Goal: Transaction & Acquisition: Purchase product/service

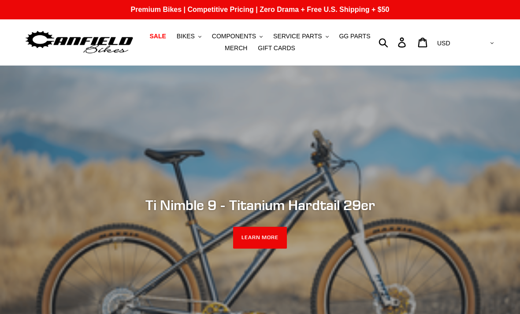
click at [193, 34] on span "BIKES" at bounding box center [186, 36] width 18 height 7
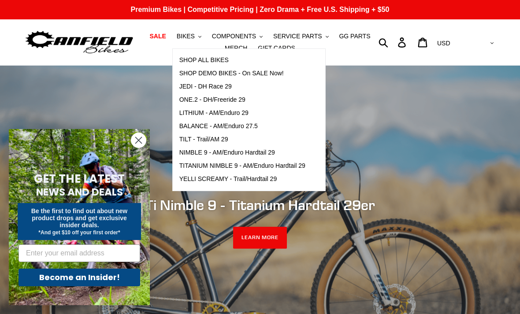
click at [220, 59] on span "SHOP ALL BIKES" at bounding box center [203, 59] width 49 height 7
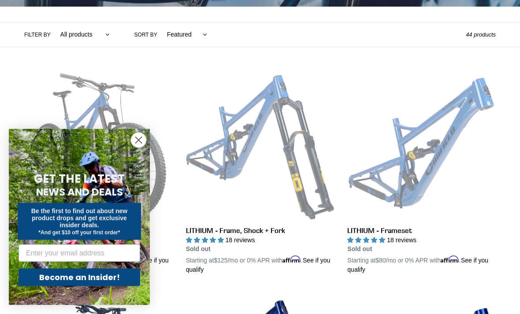
scroll to position [191, 0]
click at [140, 144] on icon "Close dialog" at bounding box center [139, 140] width 6 height 6
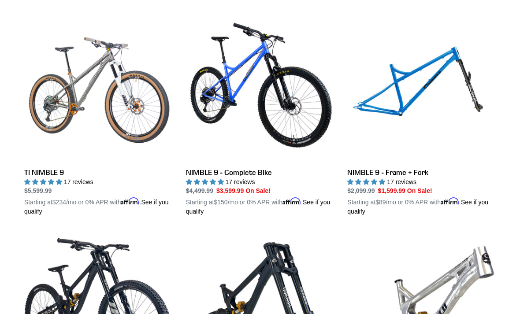
scroll to position [1125, 0]
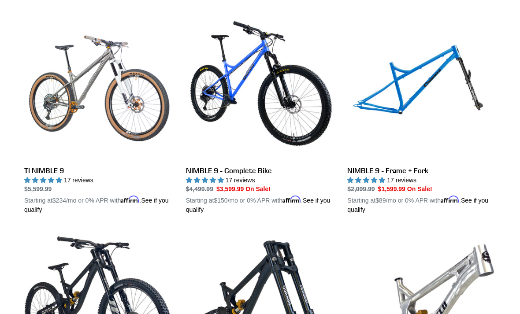
click at [133, 110] on link "TI NIMBLE 9" at bounding box center [98, 112] width 148 height 203
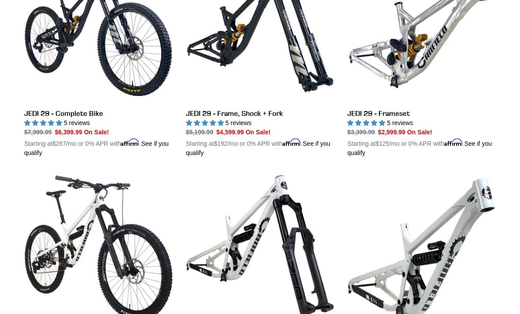
scroll to position [1390, 0]
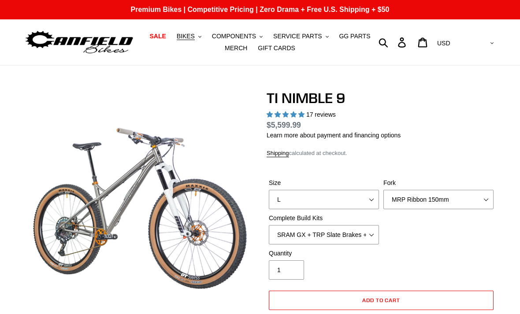
select select "highest-rating"
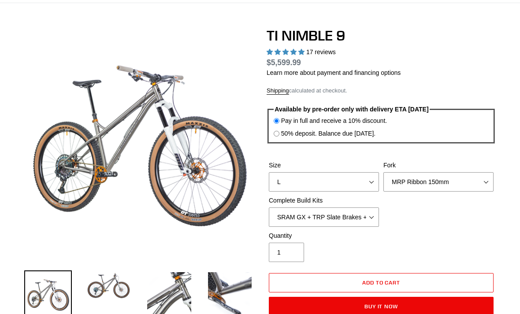
scroll to position [62, 0]
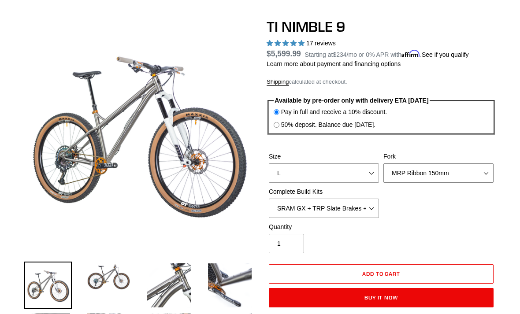
click at [489, 172] on select "MRP Ribbon 150mm RockShox Lyrik 150mm Fox Factory 36 150mm Cane Creek Helm 150m…" at bounding box center [438, 173] width 110 height 19
select select "Fox Factory 36 150mm"
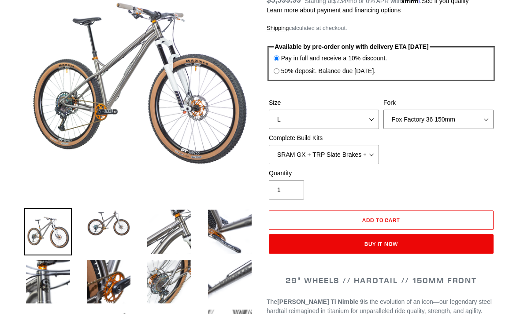
scroll to position [128, 0]
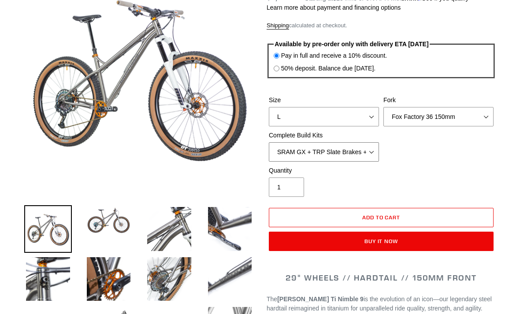
click at [365, 152] on select "SRAM GX + TRP Slate Brakes + Rotors + e13 LG-1 Wheels SHIMANO XT + SHIMANO brak…" at bounding box center [324, 151] width 110 height 19
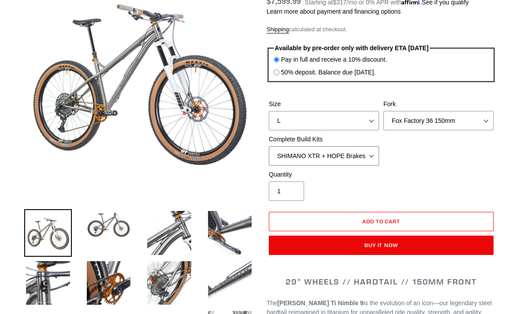
scroll to position [123, 0]
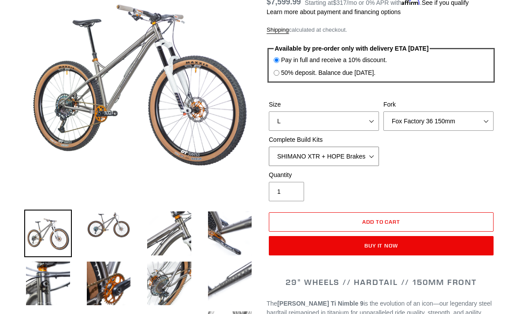
click at [365, 155] on select "SRAM GX + TRP Slate Brakes + Rotors + e13 LG-1 Wheels SHIMANO XT + SHIMANO brak…" at bounding box center [324, 156] width 110 height 19
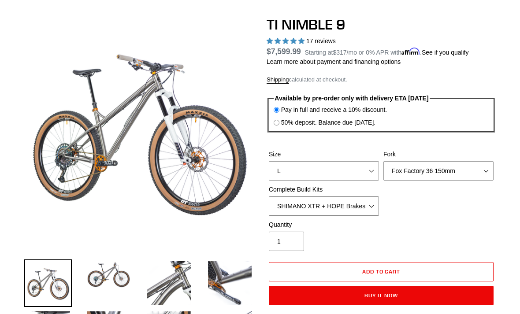
scroll to position [63, 0]
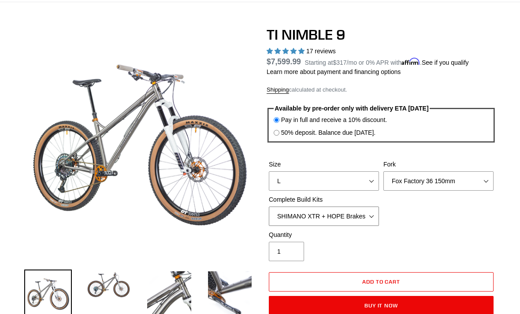
click at [365, 219] on select "SRAM GX + TRP Slate Brakes + Rotors + e13 LG-1 Wheels SHIMANO XT + SHIMANO brak…" at bounding box center [324, 215] width 110 height 19
select select "SRAM GX + TRP Slate Brakes + Rotors + e13 LG-1 Wheels"
